Goal: Download file/media

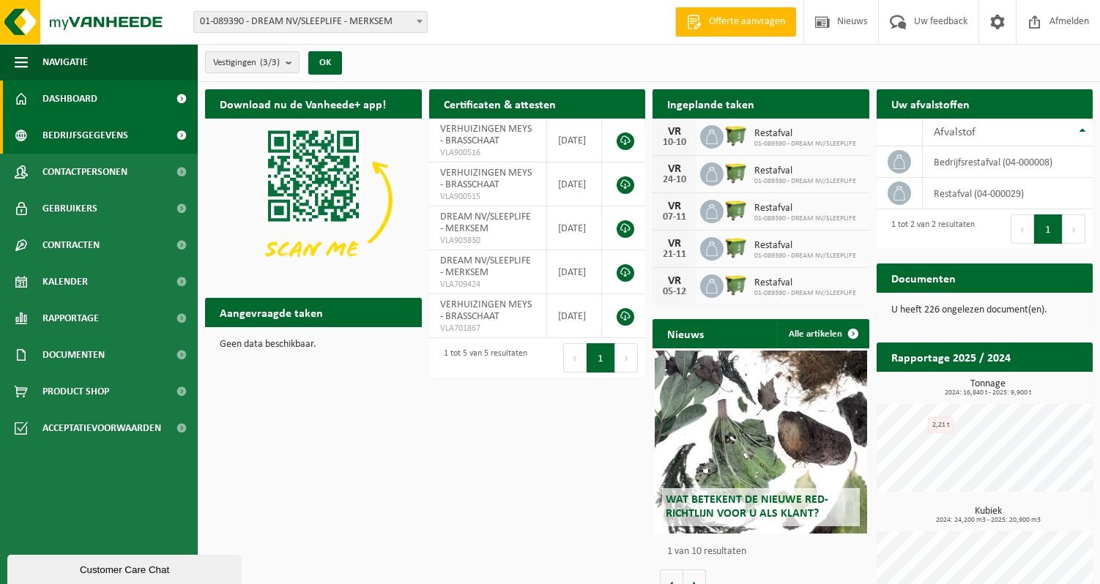
click at [86, 135] on span "Bedrijfsgegevens" at bounding box center [85, 135] width 86 height 37
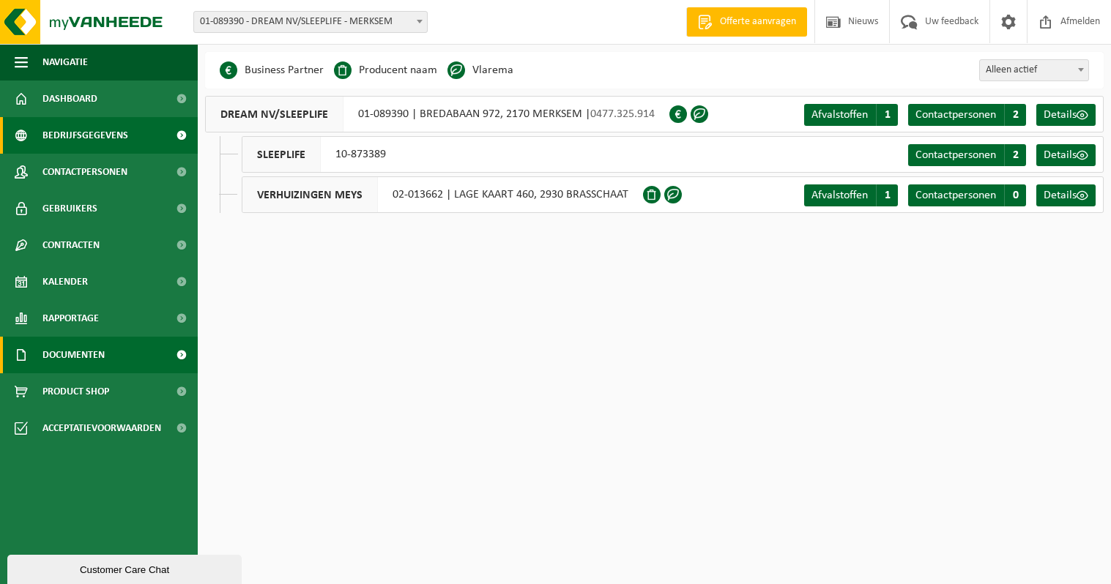
click at [73, 358] on span "Documenten" at bounding box center [73, 355] width 62 height 37
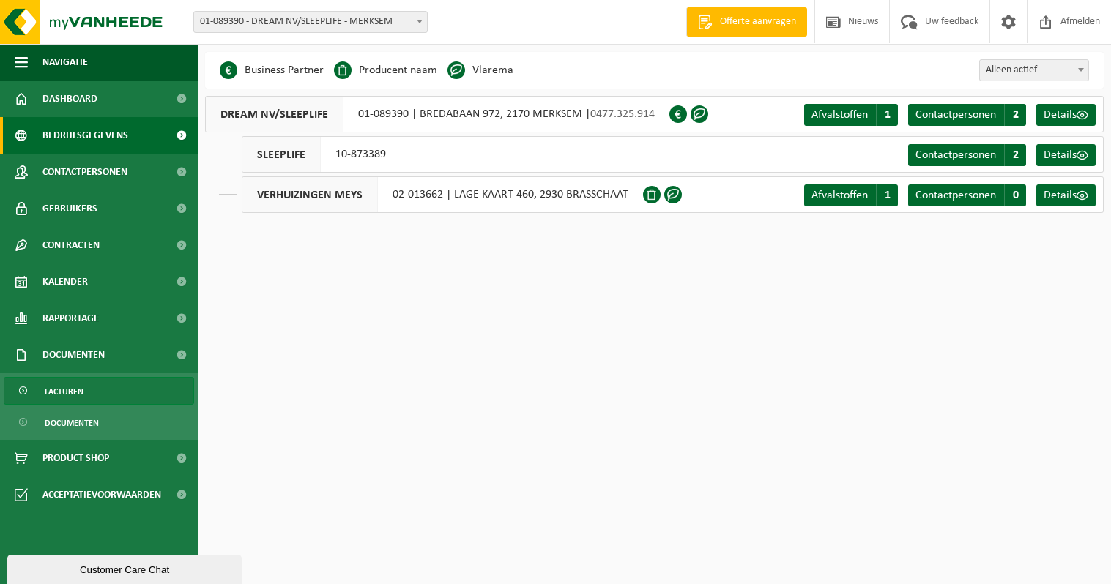
click at [61, 387] on span "Facturen" at bounding box center [64, 392] width 39 height 28
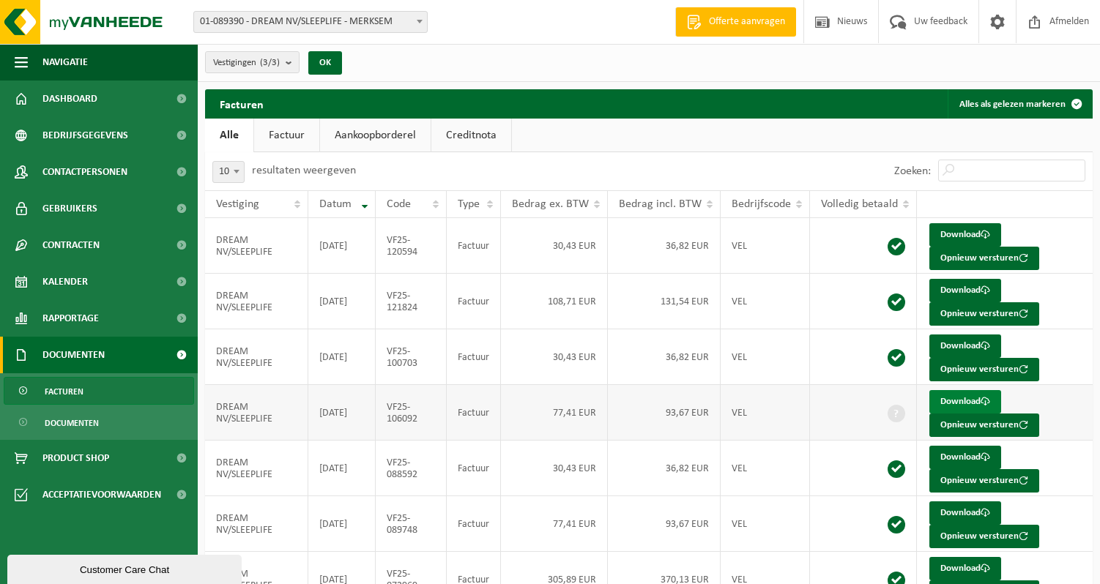
click at [953, 395] on link "Download" at bounding box center [965, 401] width 72 height 23
